Goal: Communication & Community: Answer question/provide support

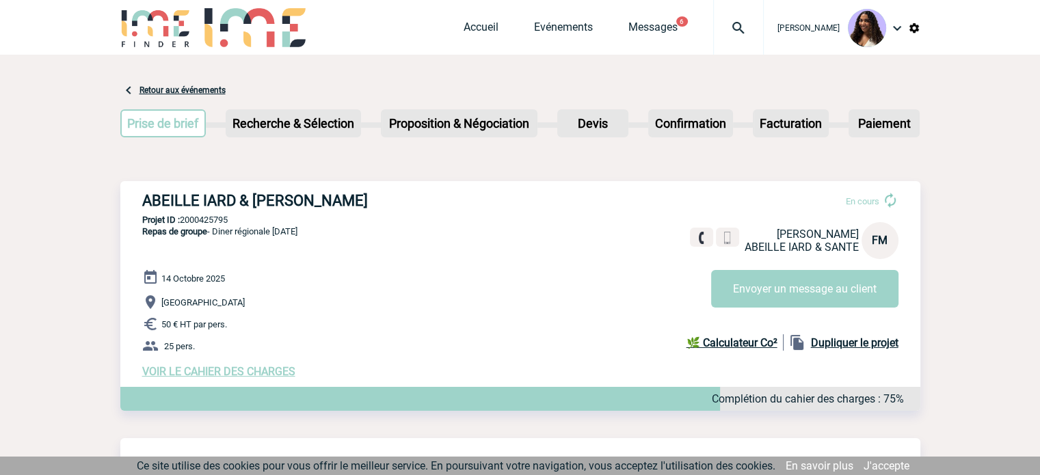
drag, startPoint x: 138, startPoint y: 200, endPoint x: 438, endPoint y: 204, distance: 299.5
click at [438, 204] on div "ABEILLE IARD & SANTE - Florence MATHIEU En cours Florence MATHIEU ABEILLE IARD …" at bounding box center [520, 285] width 800 height 208
copy h3 "ABEILLE IARD & [PERSON_NAME]"
drag, startPoint x: 235, startPoint y: 221, endPoint x: 183, endPoint y: 221, distance: 52.0
click at [183, 221] on p "Projet ID : 2000425795" at bounding box center [520, 220] width 800 height 10
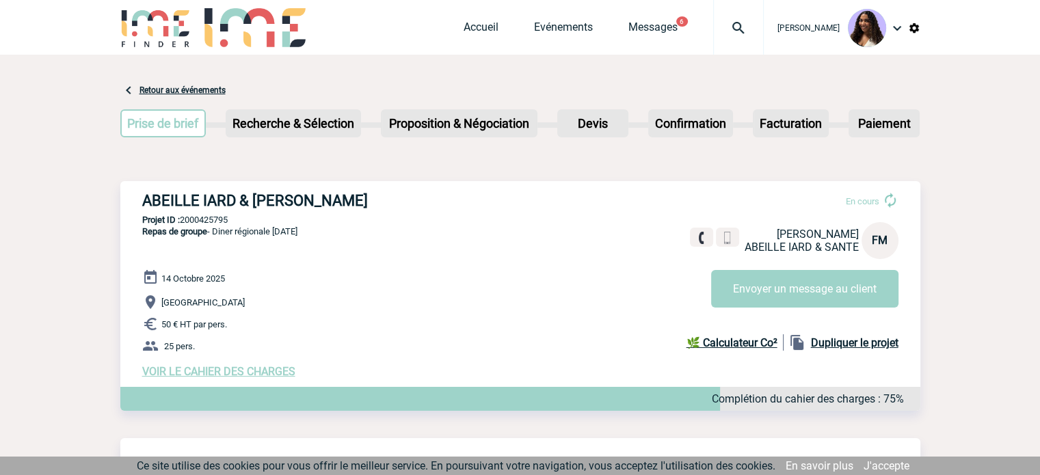
copy p "2000425795"
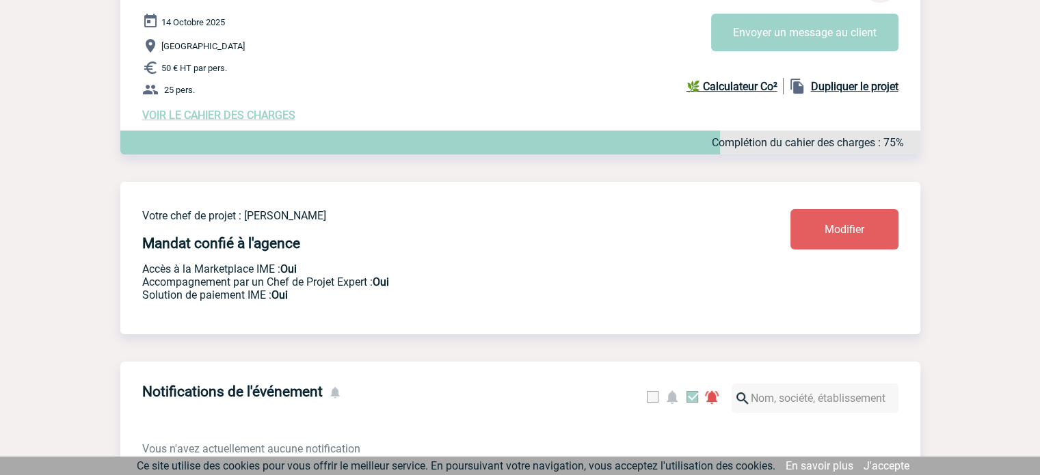
scroll to position [250, 0]
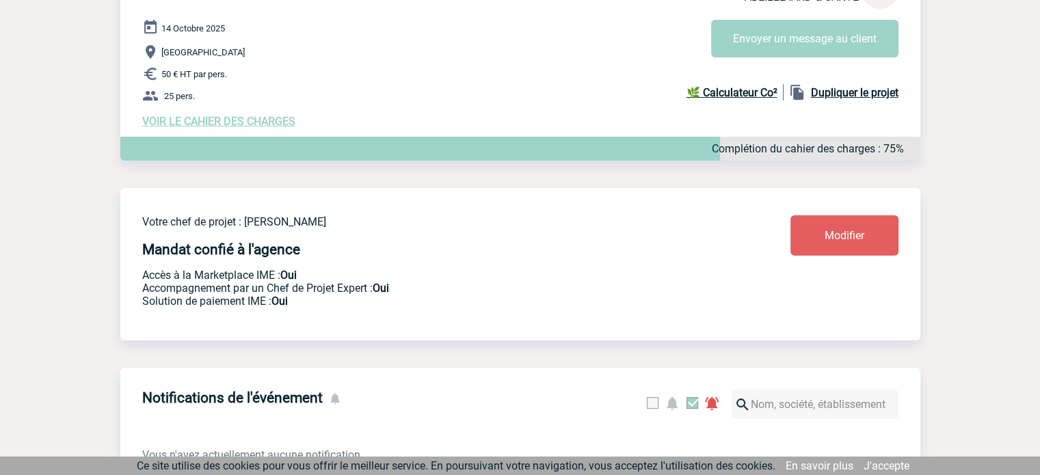
click at [216, 123] on span "VOIR LE CAHIER DES CHARGES" at bounding box center [218, 121] width 153 height 13
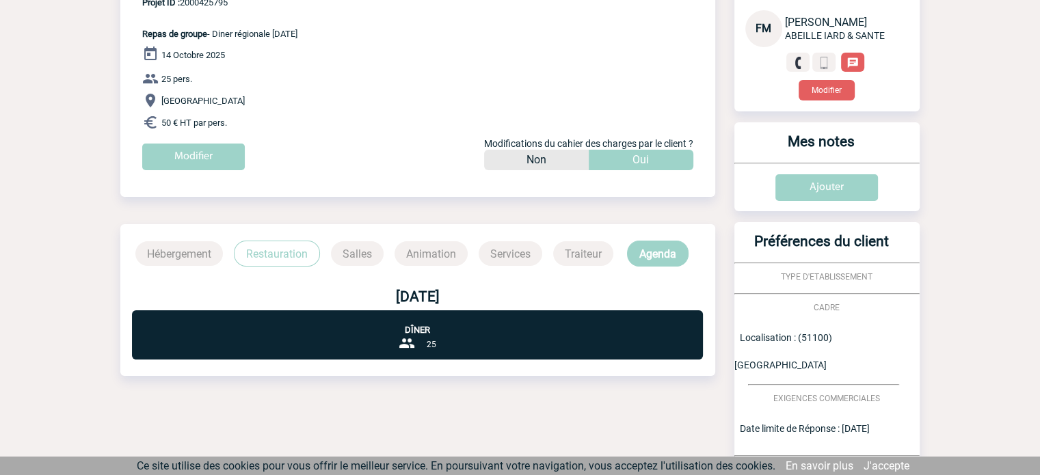
scroll to position [129, 0]
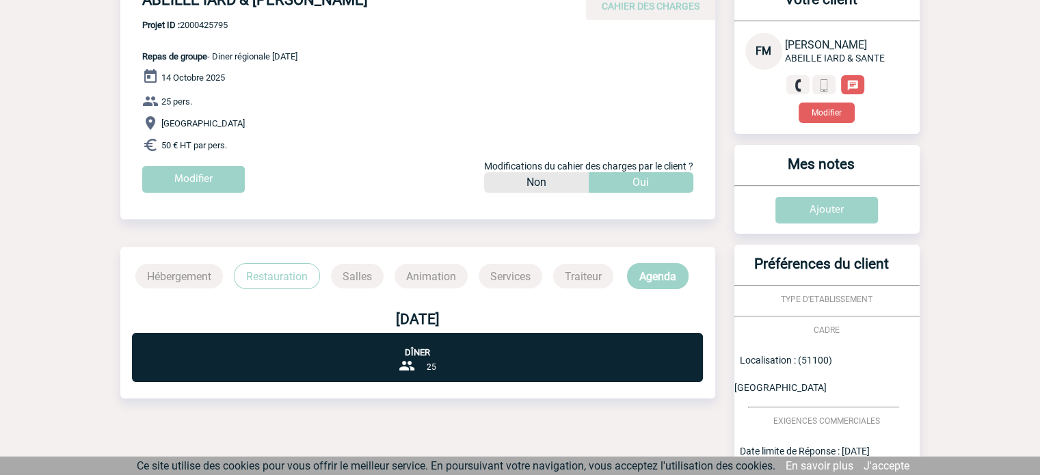
click at [265, 281] on p "Restauration" at bounding box center [277, 276] width 86 height 26
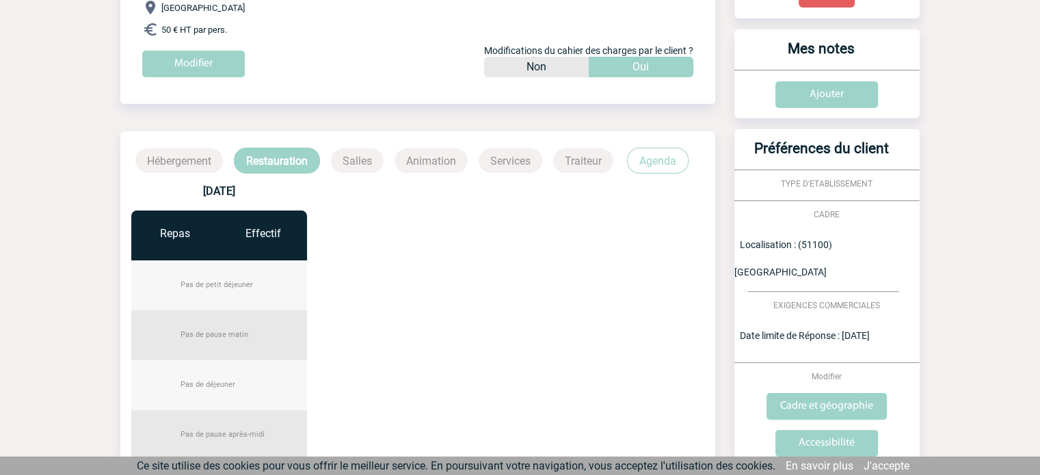
scroll to position [219, 0]
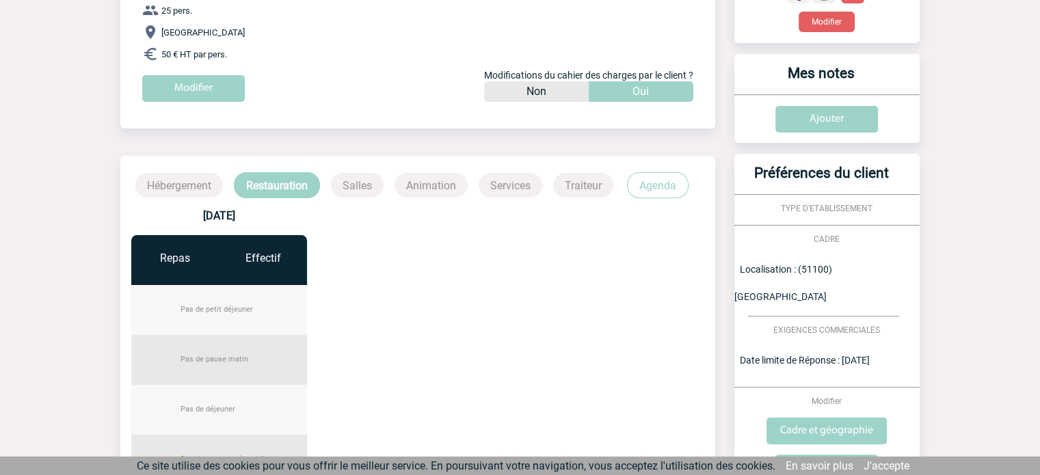
click at [645, 188] on p "Agenda" at bounding box center [658, 185] width 62 height 26
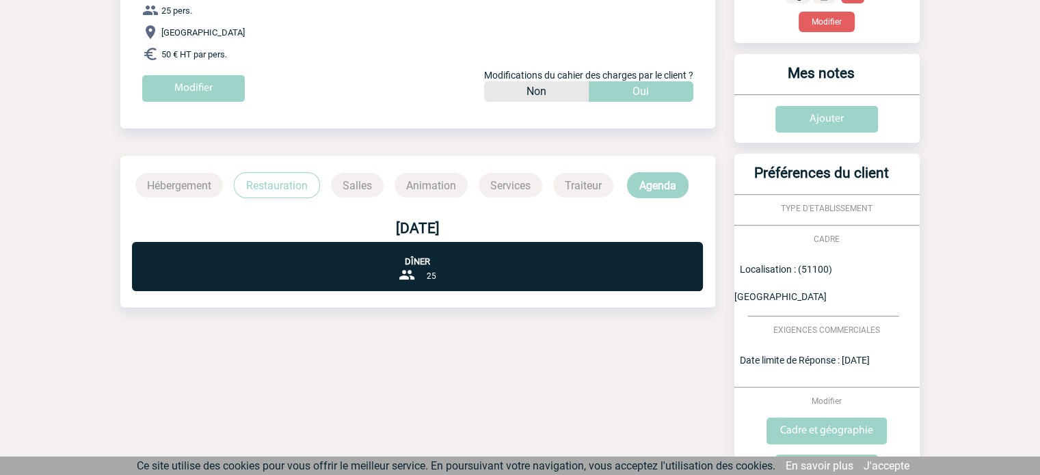
click at [282, 183] on p "Restauration" at bounding box center [277, 185] width 86 height 26
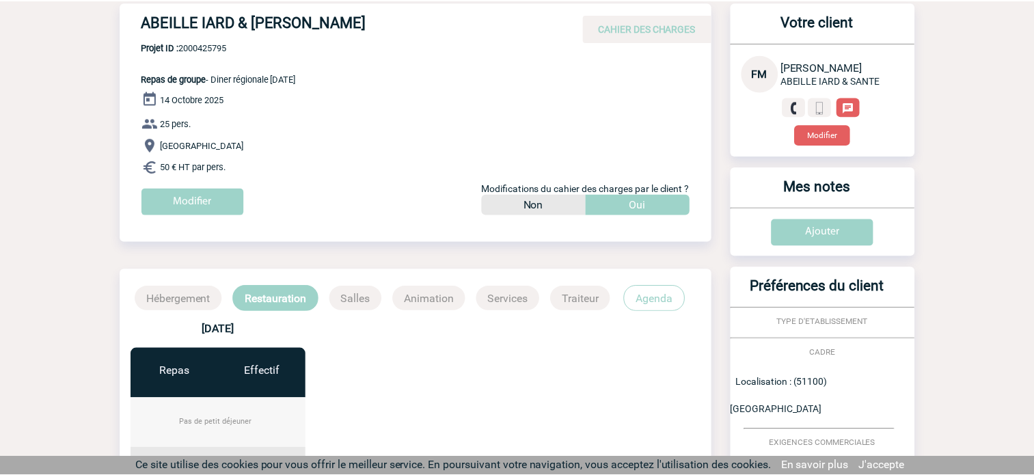
scroll to position [106, 0]
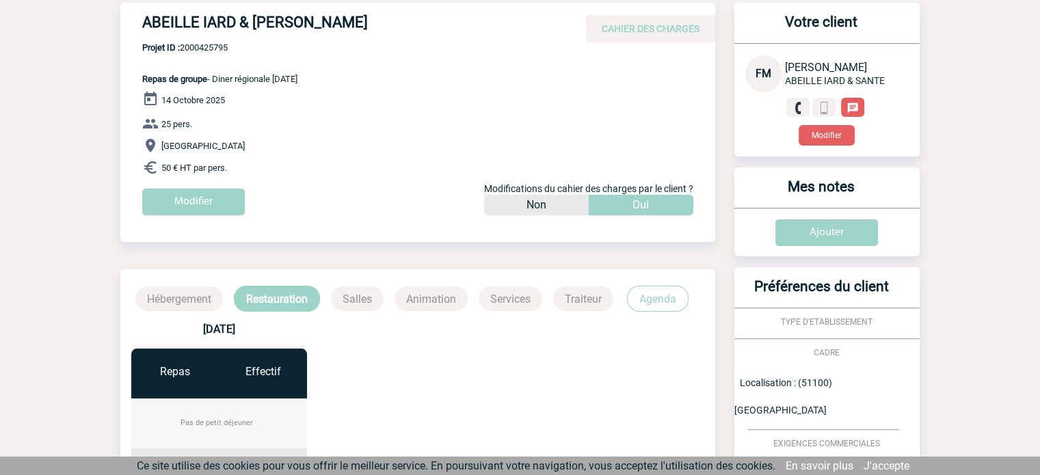
click at [213, 47] on span "Projet ID : 2000425795" at bounding box center [219, 47] width 155 height 10
copy span "2000425795"
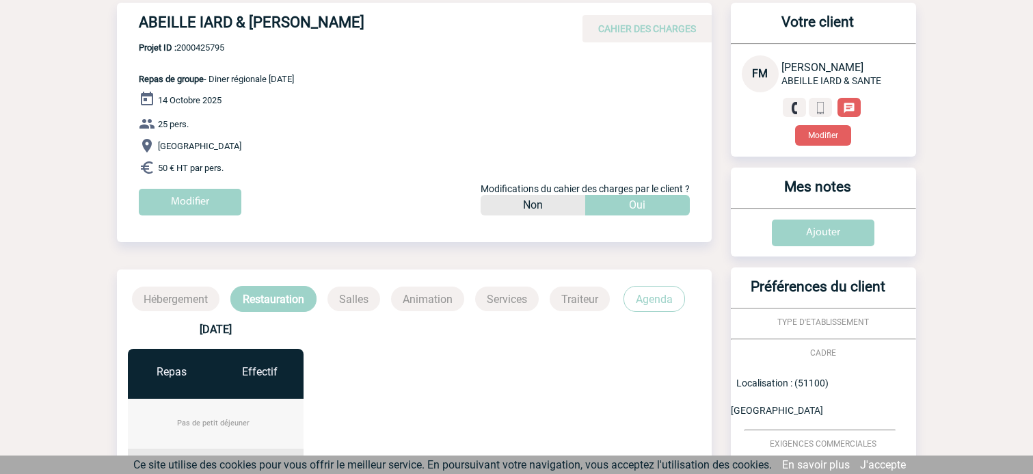
click at [134, 87] on div "ABEILLE IARD & SANTE - Florence MATHIEU CAHIER DES CHARGES ABEILLE IARD & SANTE…" at bounding box center [414, 114] width 595 height 223
drag, startPoint x: 135, startPoint y: 76, endPoint x: 278, endPoint y: 170, distance: 170.8
click at [278, 170] on div "ABEILLE IARD & SANTE - Florence MATHIEU CAHIER DES CHARGES ABEILLE IARD & SANTE…" at bounding box center [414, 114] width 595 height 223
copy div "Repas de groupe - Diner régionale 14/10/2025 14 Octobre 2025 25 pers. Reims 50 …"
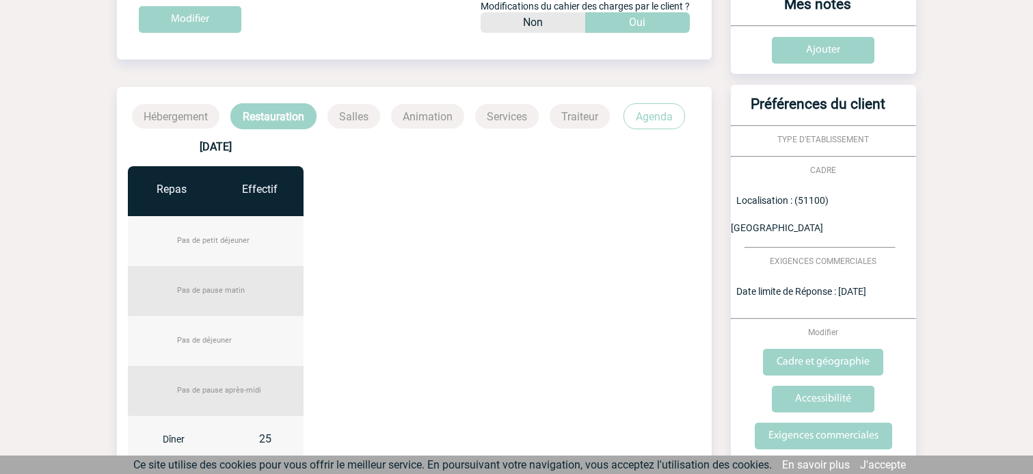
scroll to position [470, 0]
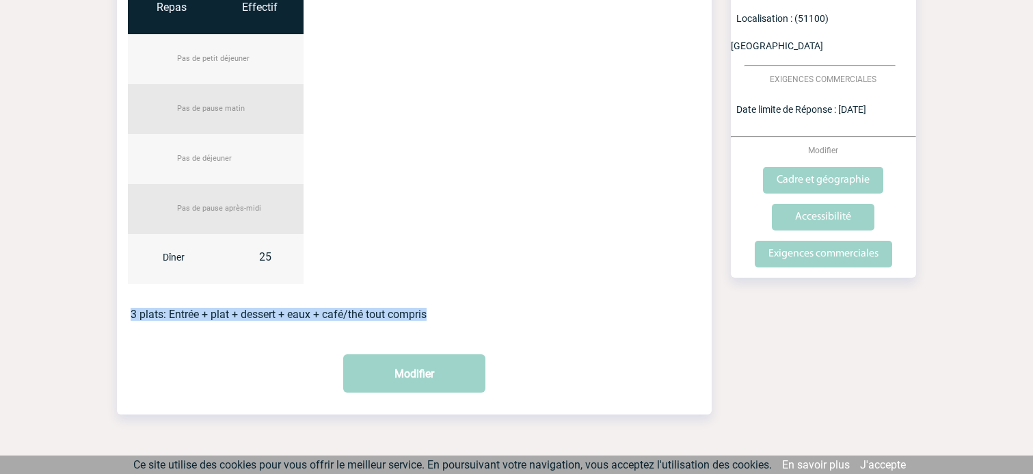
drag, startPoint x: 128, startPoint y: 311, endPoint x: 452, endPoint y: 329, distance: 324.5
click at [452, 329] on div "14 octobre 2025 Repas Effectif Pas de petit déjeuner Pas de pause matin Pas de …" at bounding box center [414, 155] width 595 height 417
copy p "3 plats: Entrée + plat + dessert + eaux + café/thé tout compris"
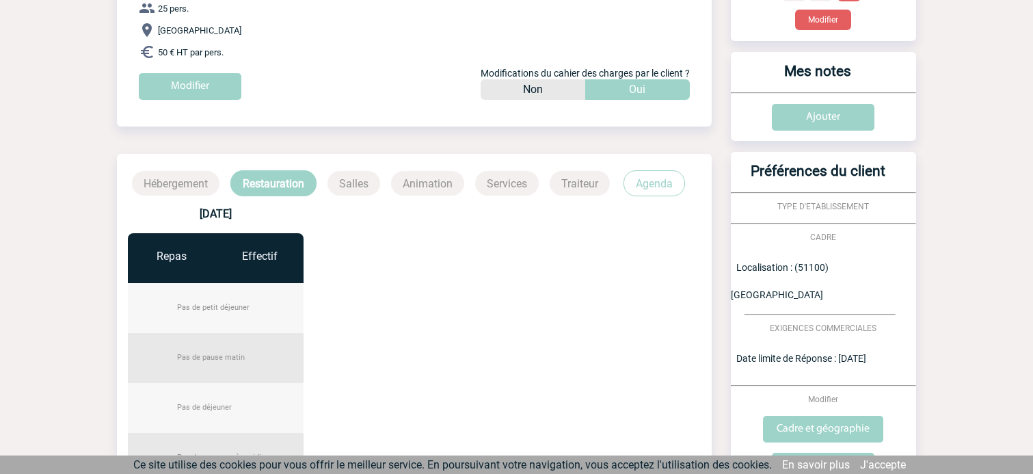
scroll to position [220, 0]
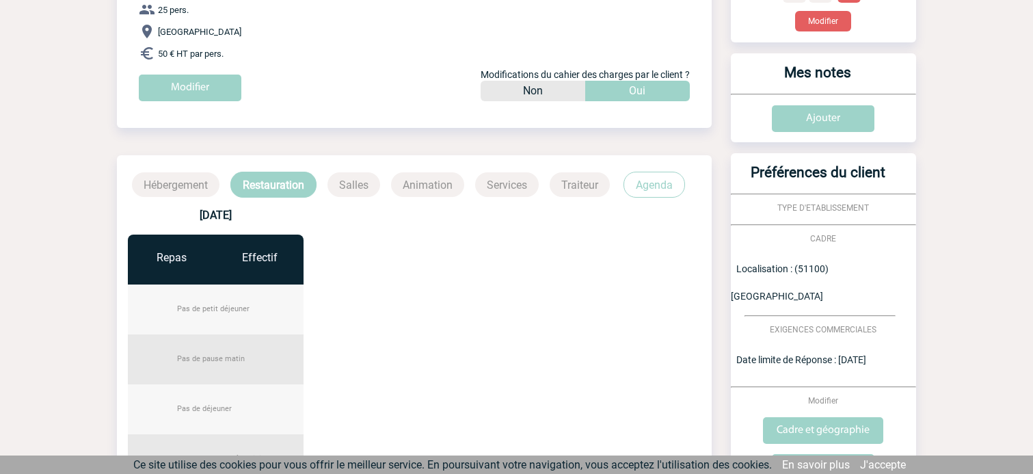
click at [211, 228] on div "14 octobre 2025 Repas Effectif Pas de petit déjeuner Pas de pause matin Pas de …" at bounding box center [216, 377] width 198 height 336
click at [664, 177] on p "Agenda" at bounding box center [654, 185] width 62 height 26
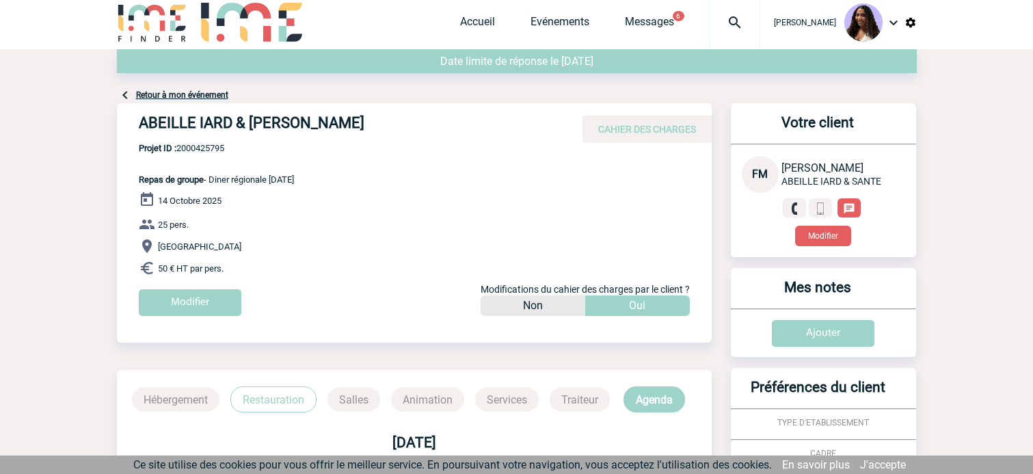
scroll to position [0, 0]
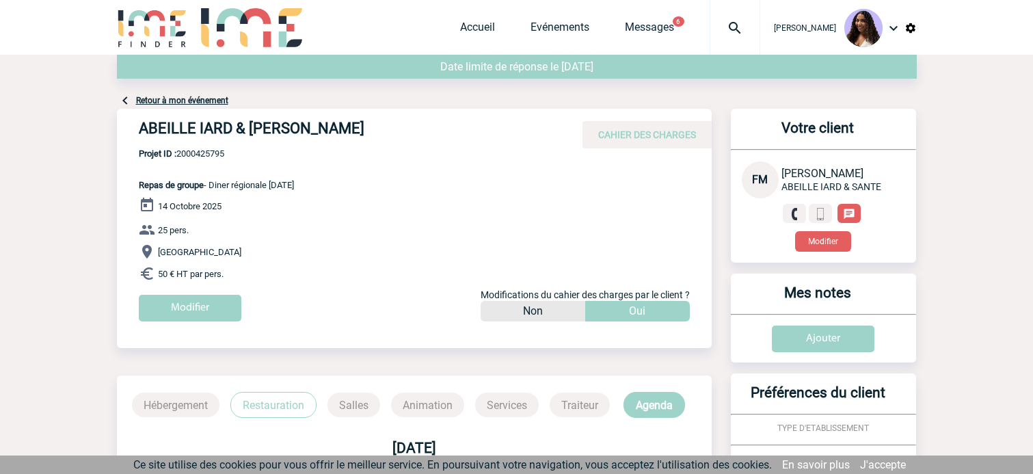
click at [209, 101] on link "Retour à mon événement" at bounding box center [182, 101] width 92 height 10
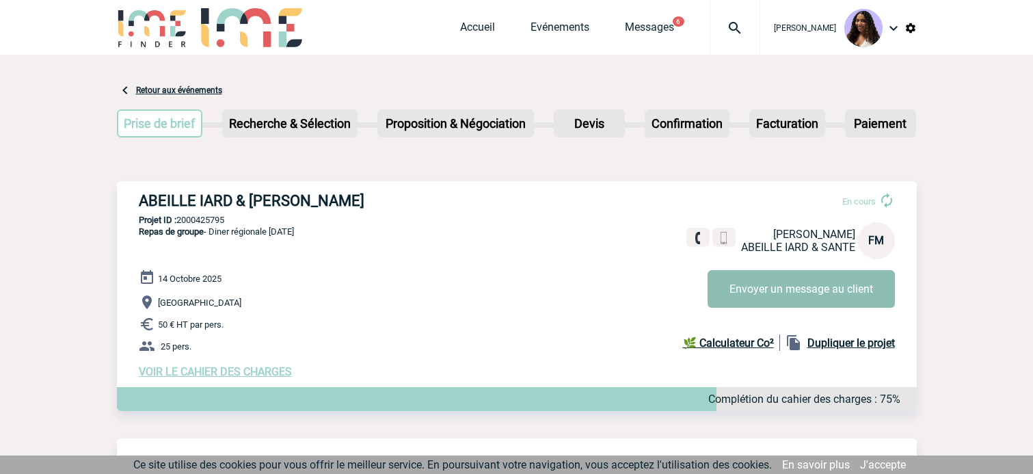
click at [775, 286] on button "Envoyer un message au client" at bounding box center [801, 289] width 187 height 38
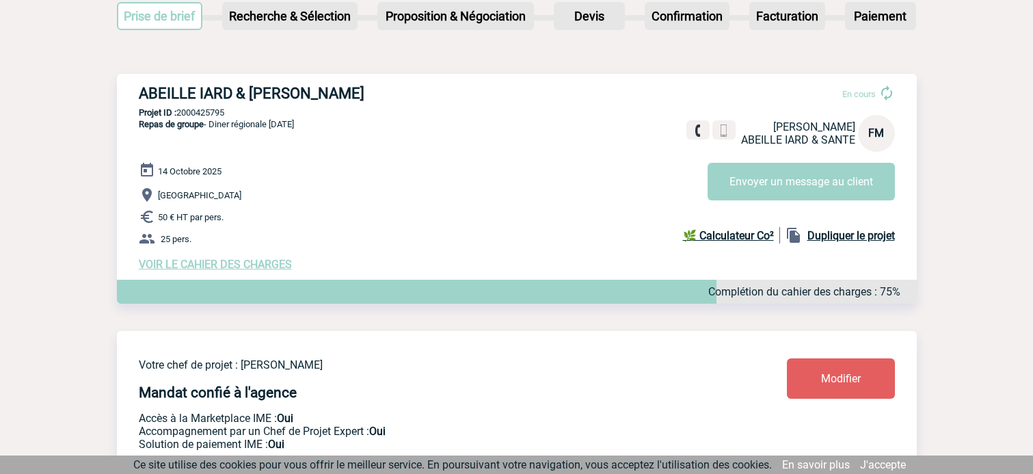
scroll to position [89, 0]
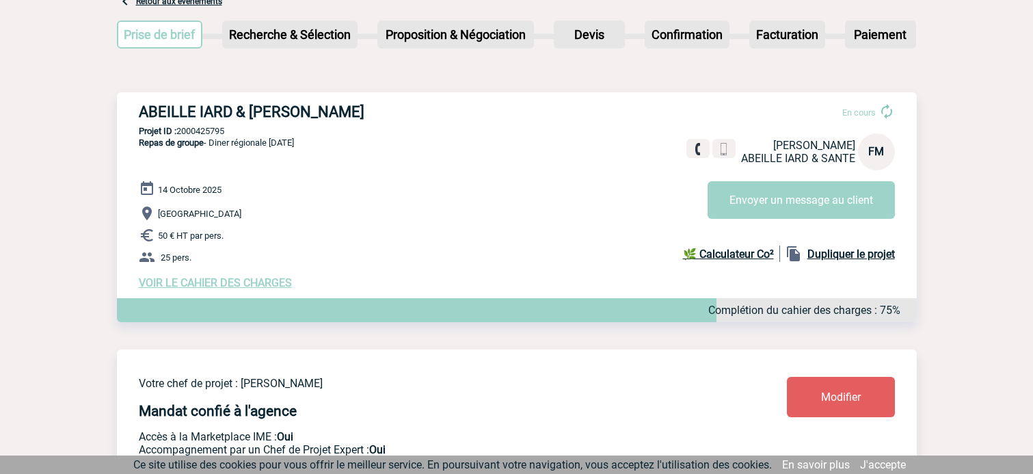
click at [202, 284] on span "VOIR LE CAHIER DES CHARGES" at bounding box center [215, 282] width 153 height 13
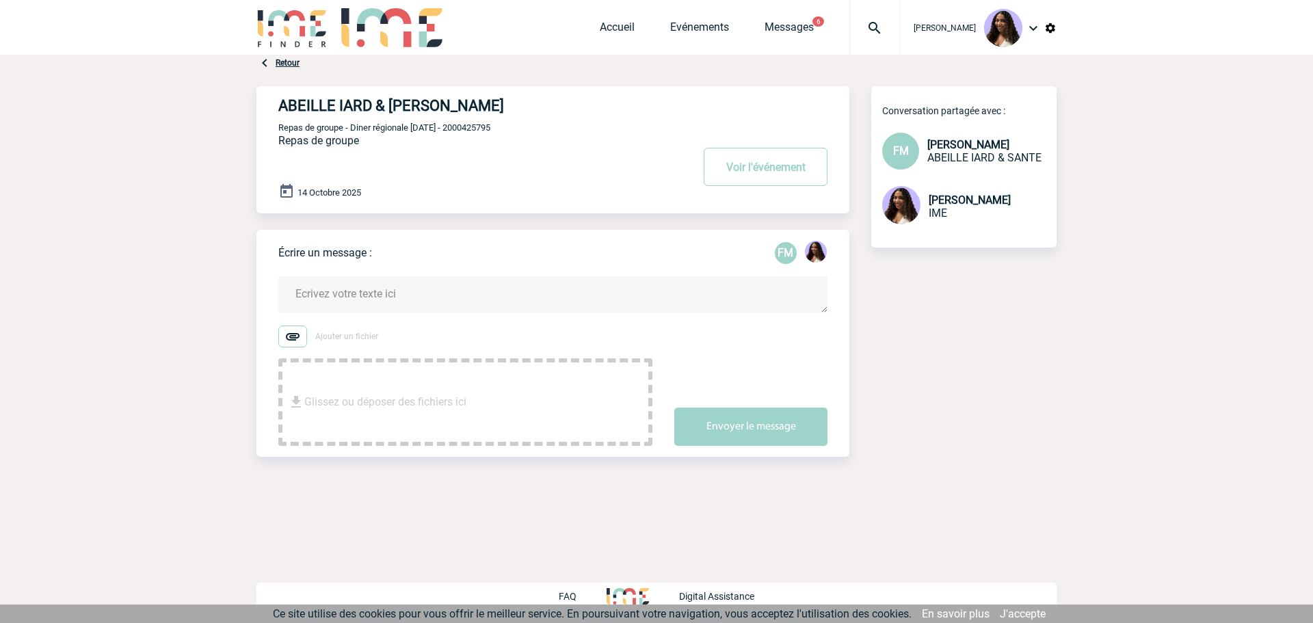
click at [400, 297] on textarea at bounding box center [552, 294] width 549 height 36
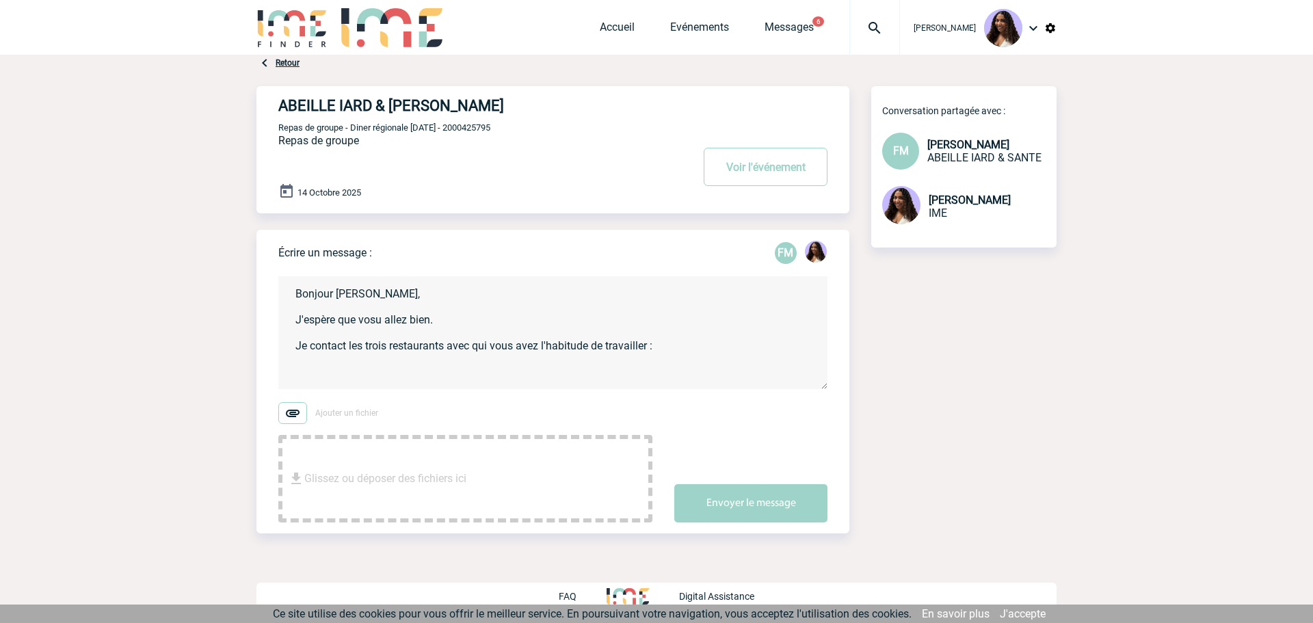
click at [387, 380] on textarea "Bonjour [PERSON_NAME], J'espère que vosu allez bien. Je contact les trois resta…" at bounding box center [552, 332] width 549 height 113
paste textarea "Cahier de charge : [DATE] 25 personnes [GEOGRAPHIC_DATA] Prestation attendue : …"
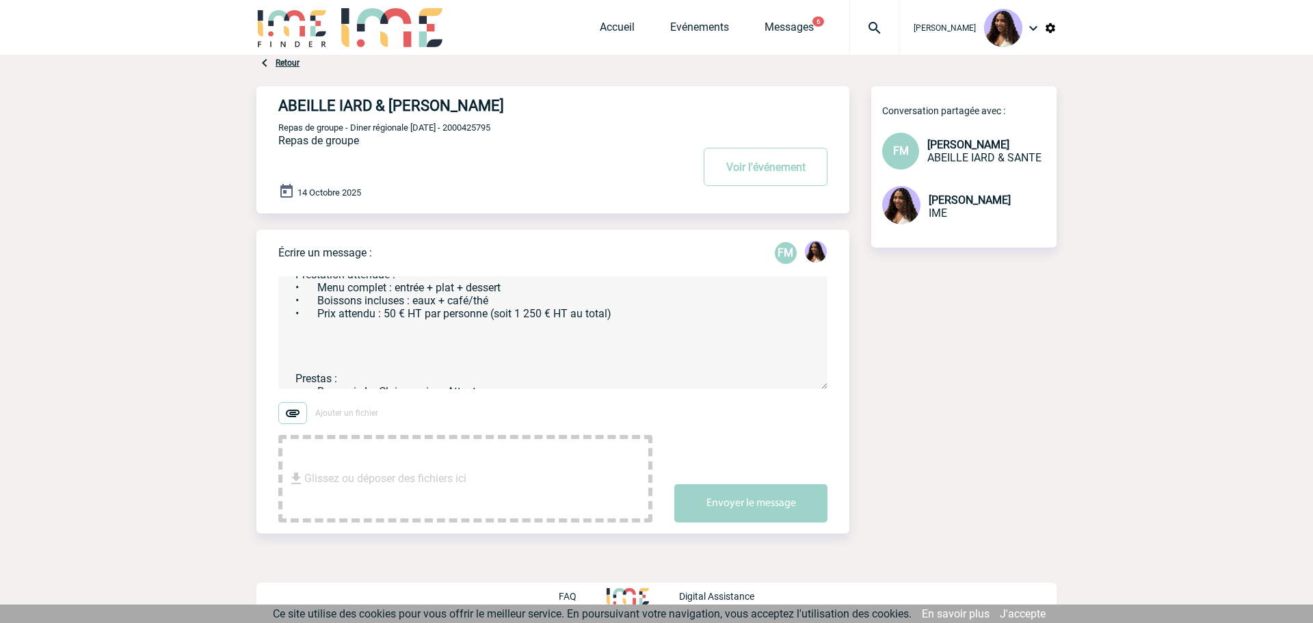
scroll to position [226, 0]
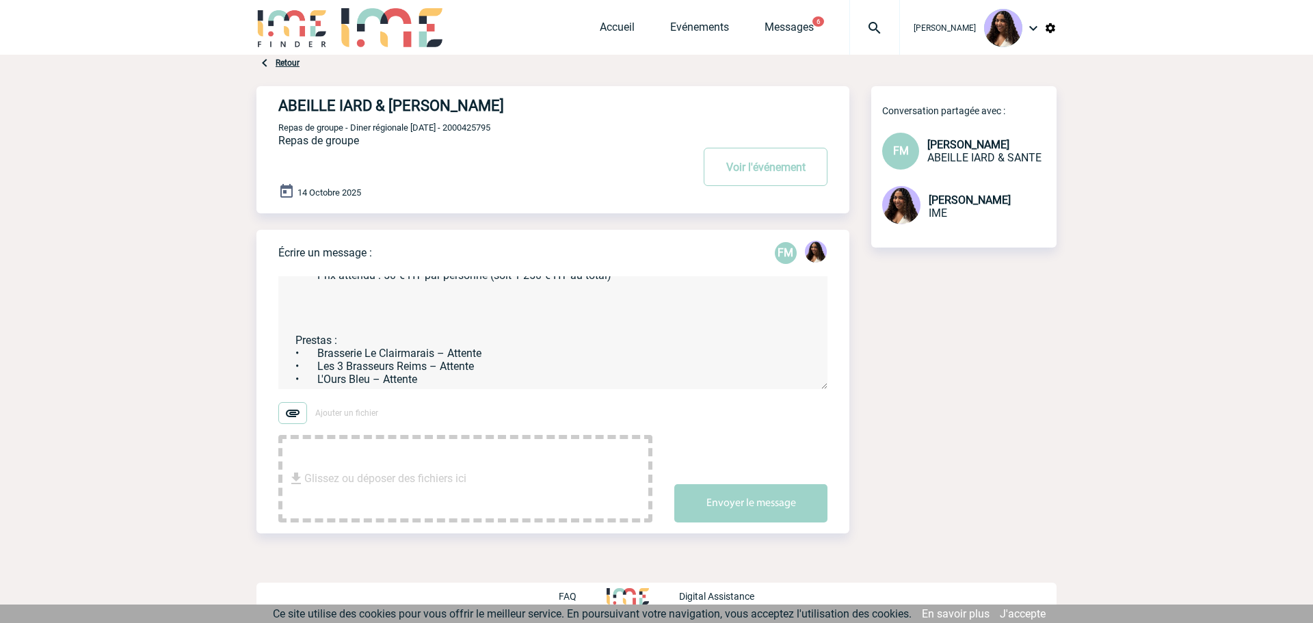
click at [444, 365] on textarea "Bonjour [PERSON_NAME], J'espère que vosu allez bien. Je contact les trois resta…" at bounding box center [552, 332] width 549 height 113
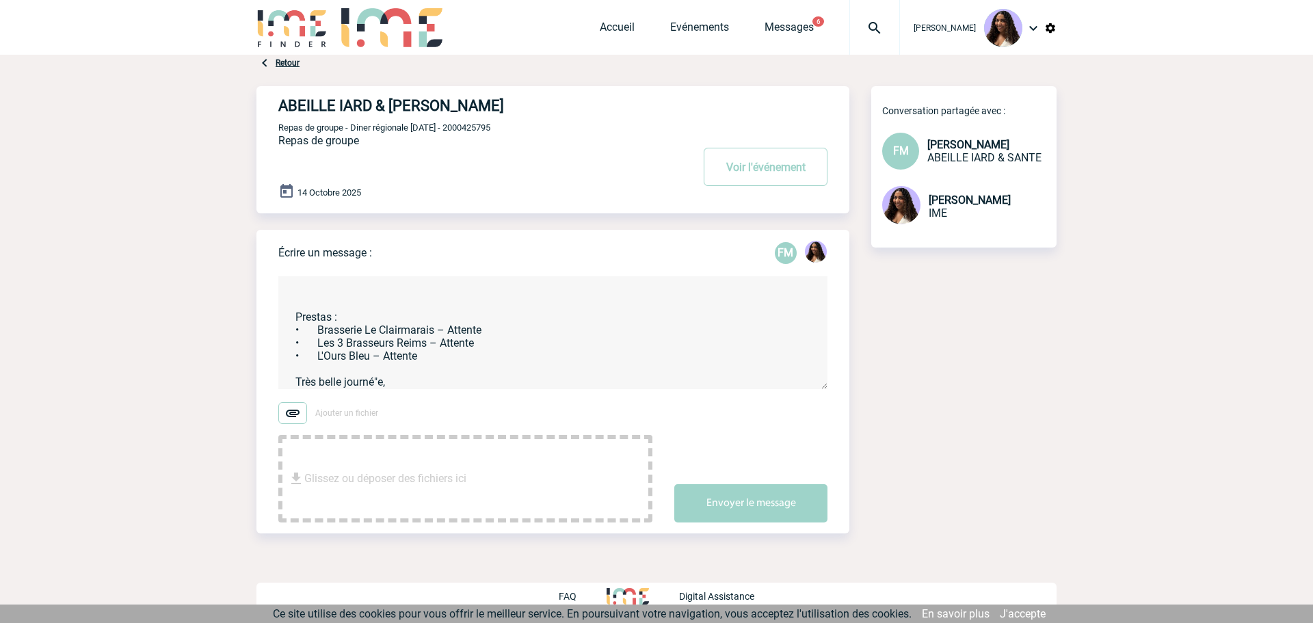
scroll to position [0, 0]
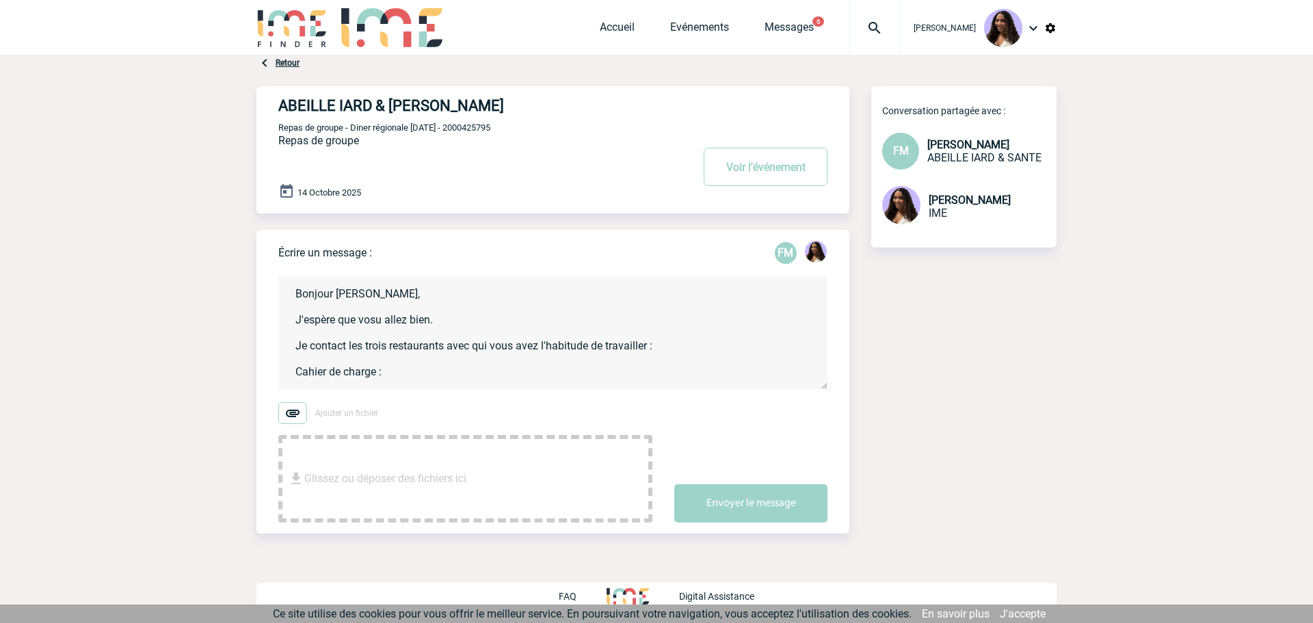
drag, startPoint x: 469, startPoint y: 380, endPoint x: 210, endPoint y: 132, distance: 358.8
click at [210, 132] on body "[PERSON_NAME] Accueil Evénements 6" at bounding box center [656, 311] width 1313 height 623
paste textarea "J'espère que vous allez bien. Je contacte les trois restaurants avec lesquels v…"
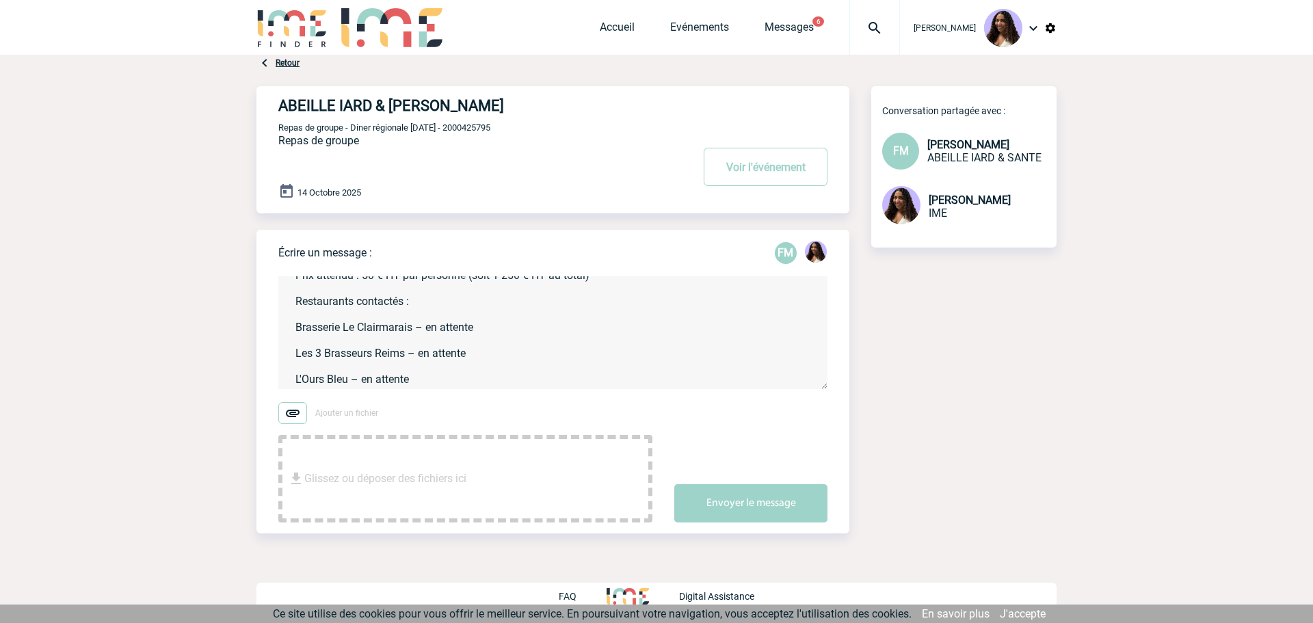
scroll to position [291, 0]
click at [413, 368] on textarea "Bonjour [PERSON_NAME], J'espère que vous allez bien. Je contacte les trois rest…" at bounding box center [552, 332] width 549 height 113
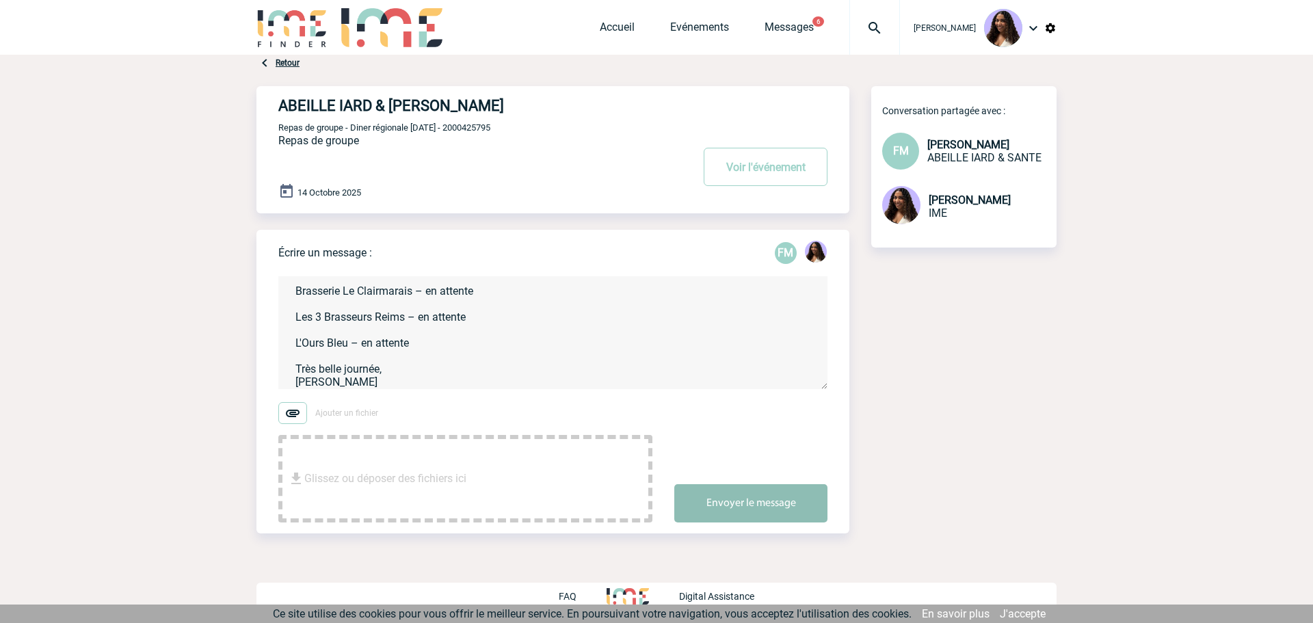
type textarea "Bonjour [PERSON_NAME], J'espère que vous allez bien. Je contacte les trois rest…"
click at [801, 473] on button "Envoyer le message" at bounding box center [750, 503] width 153 height 38
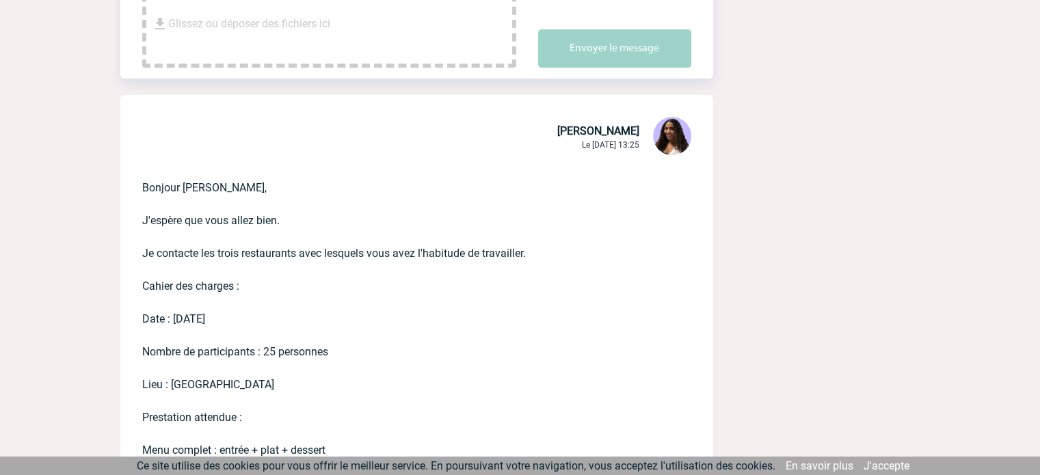
scroll to position [547, 0]
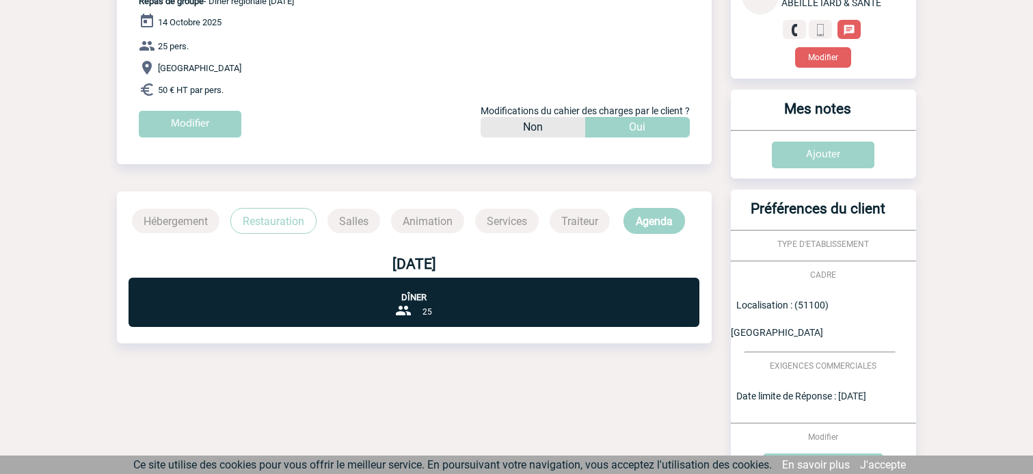
scroll to position [312, 0]
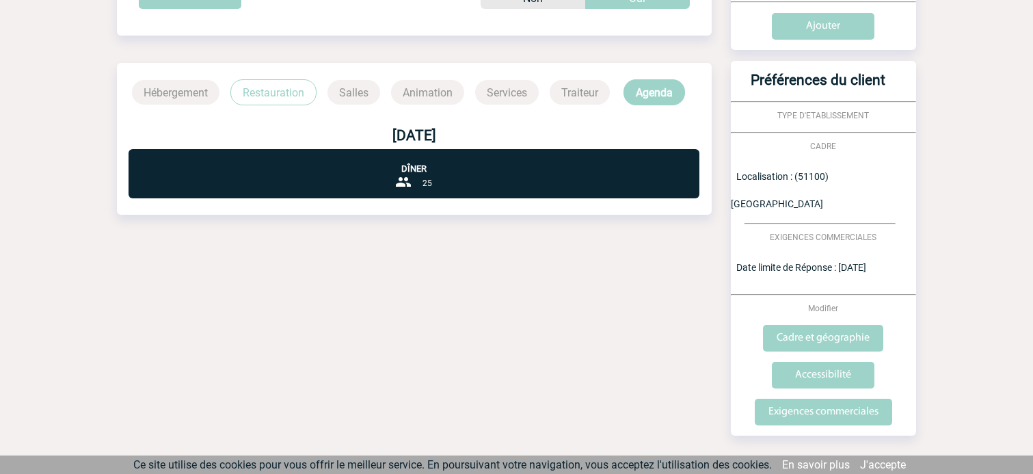
click at [292, 99] on p "Restauration" at bounding box center [273, 92] width 86 height 26
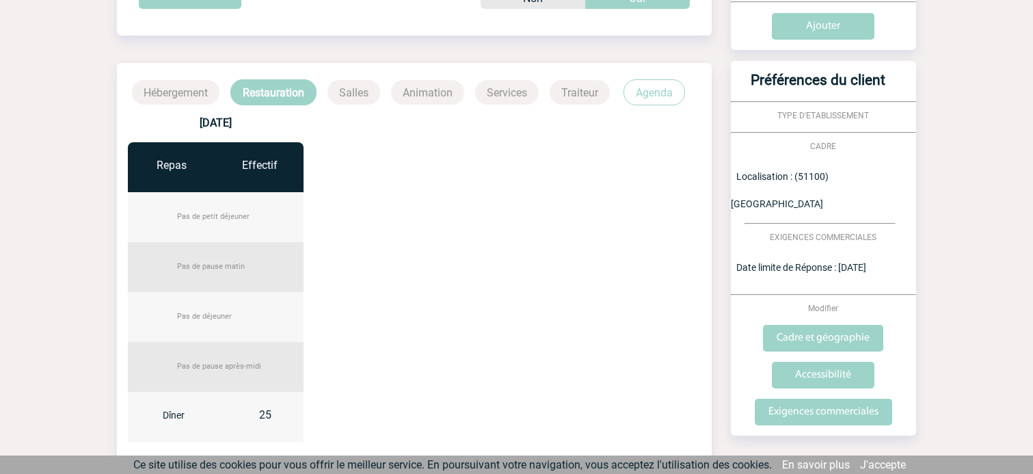
click at [676, 89] on p "Agenda" at bounding box center [654, 92] width 62 height 26
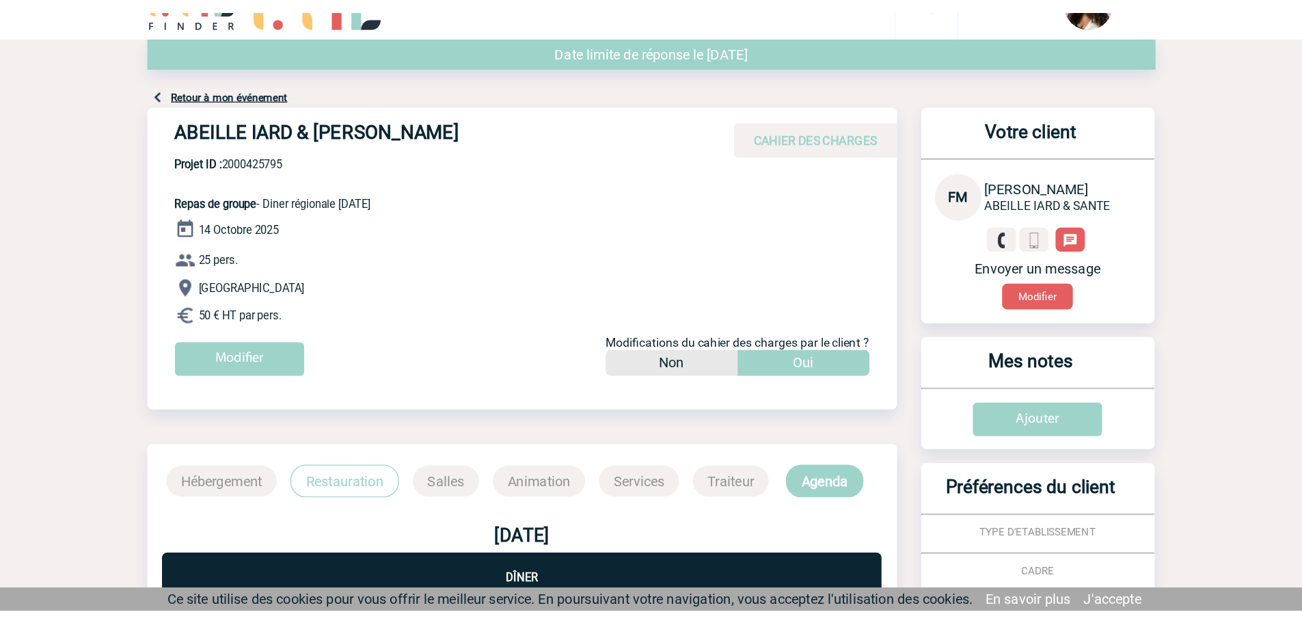
scroll to position [0, 0]
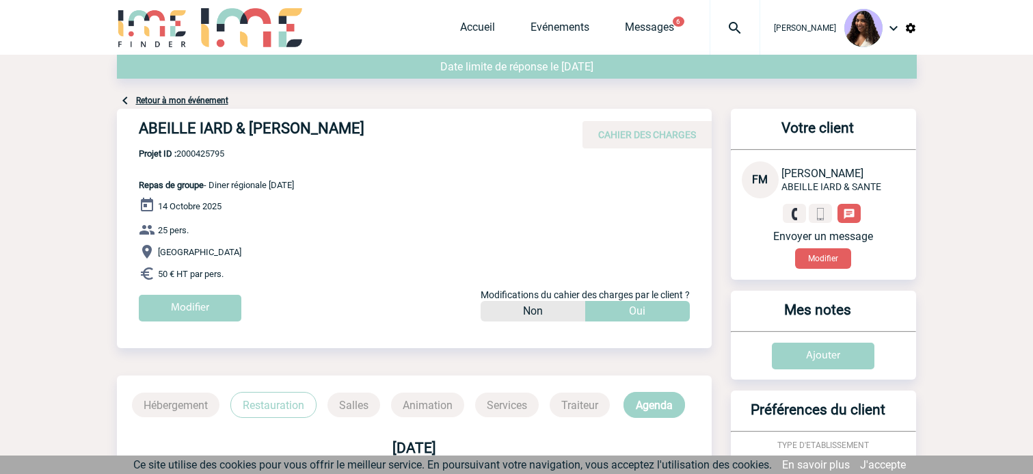
click at [190, 98] on link "Retour à mon événement" at bounding box center [182, 101] width 92 height 10
